Goal: Find specific page/section: Find specific page/section

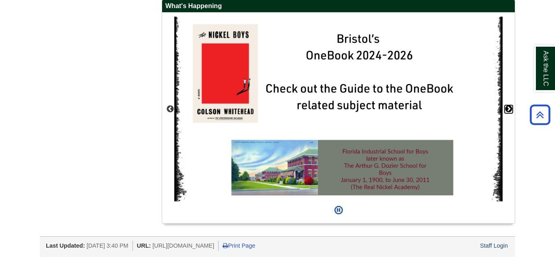
click at [509, 109] on button "Next" at bounding box center [509, 109] width 8 height 8
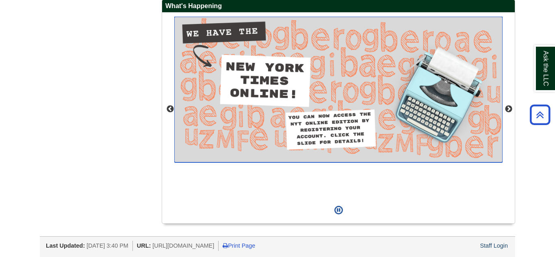
click at [324, 62] on img "slideshow" at bounding box center [338, 90] width 329 height 146
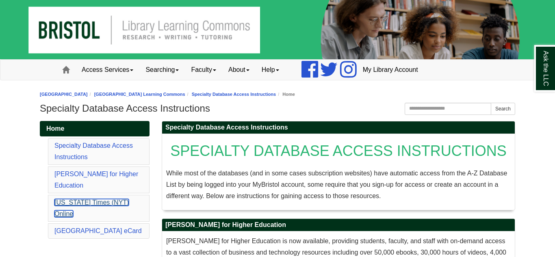
click at [128, 199] on link "[US_STATE] Times (NYT) Online" at bounding box center [91, 208] width 74 height 18
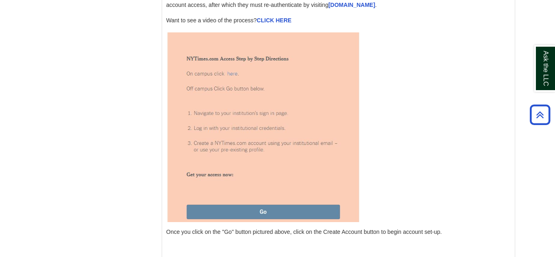
scroll to position [1002, 0]
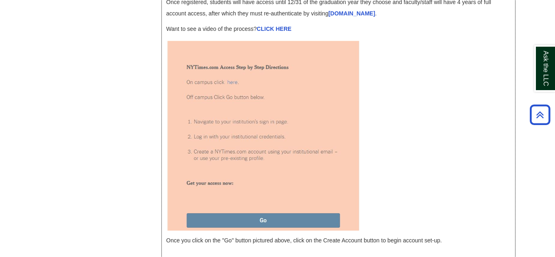
click at [232, 100] on img at bounding box center [263, 135] width 194 height 192
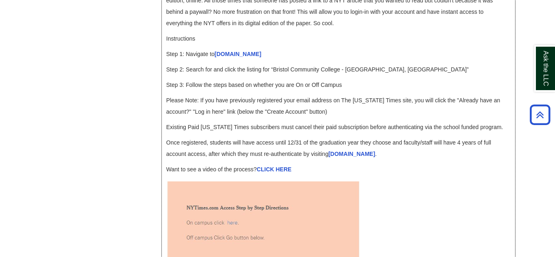
scroll to position [861, 0]
click at [227, 58] on link "[DOMAIN_NAME]" at bounding box center [238, 54] width 47 height 7
